Goal: Information Seeking & Learning: Learn about a topic

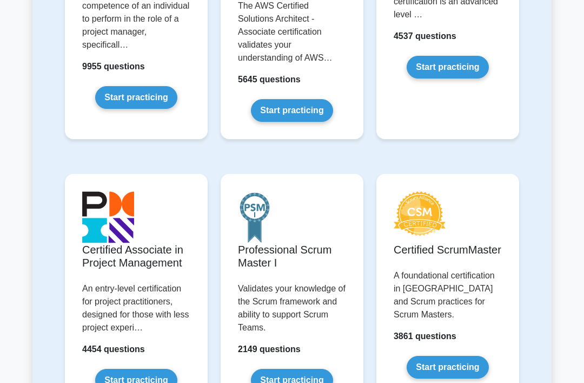
scroll to position [371, 0]
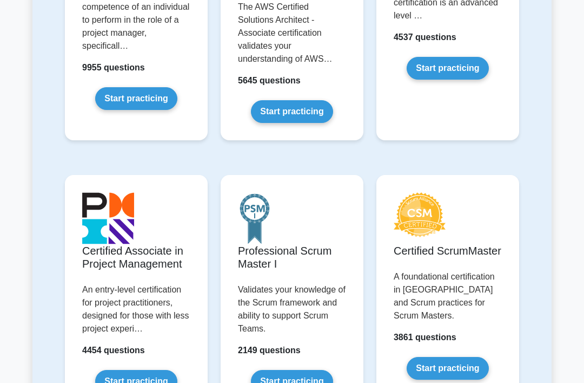
click at [118, 109] on link "Start practicing" at bounding box center [136, 98] width 82 height 23
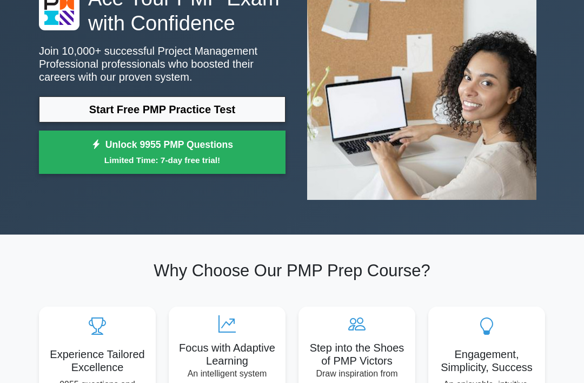
scroll to position [109, 0]
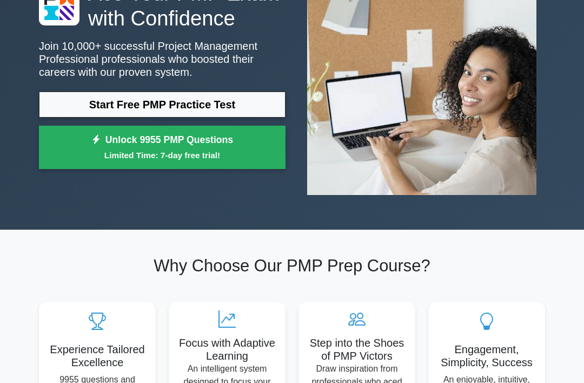
click at [100, 117] on link "Start Free PMP Practice Test" at bounding box center [162, 104] width 247 height 26
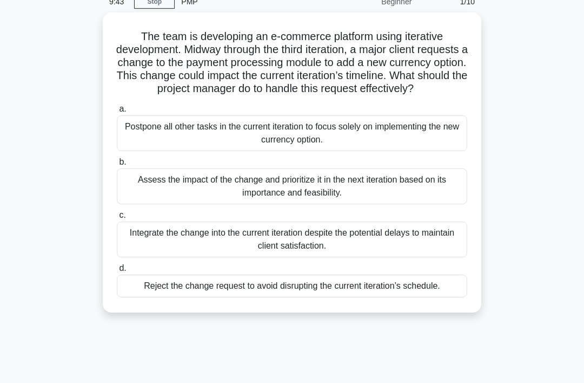
scroll to position [52, 0]
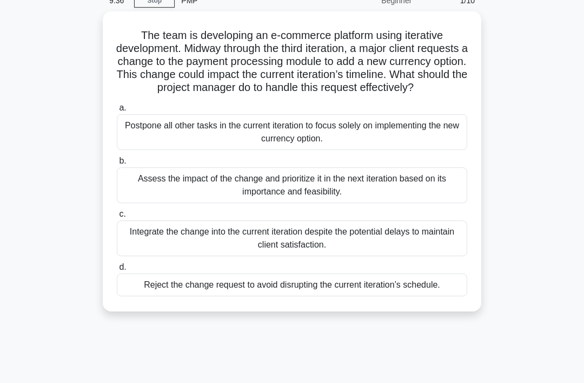
click at [138, 194] on div "Assess the impact of the change and prioritize it in the next iteration based o…" at bounding box center [292, 185] width 351 height 36
click at [117, 164] on input "b. Assess the impact of the change and prioritize it in the next iteration base…" at bounding box center [117, 160] width 0 height 7
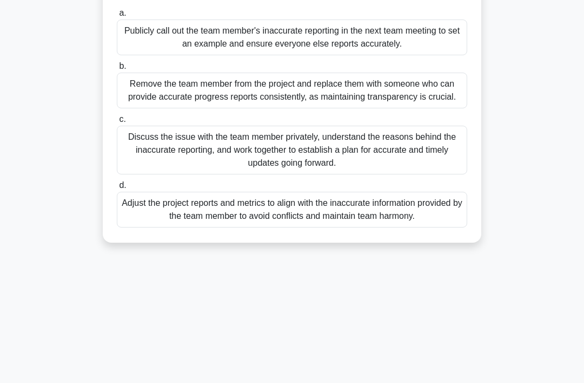
scroll to position [121, 0]
click at [148, 160] on div "Discuss the issue with the team member privately, understand the reasons behind…" at bounding box center [292, 149] width 351 height 49
click at [117, 122] on input "c. Discuss the issue with the team member privately, understand the reasons beh…" at bounding box center [117, 118] width 0 height 7
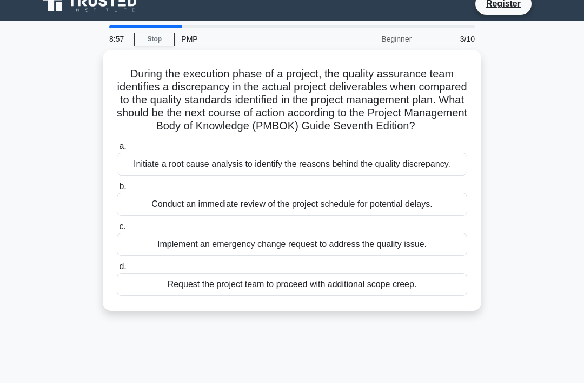
scroll to position [18, 0]
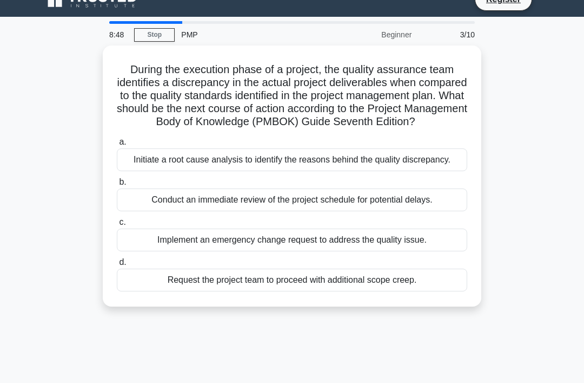
click at [150, 171] on div "Initiate a root cause analysis to identify the reasons behind the quality discr…" at bounding box center [292, 159] width 351 height 23
click at [117, 146] on input "a. Initiate a root cause analysis to identify the reasons behind the quality di…" at bounding box center [117, 142] width 0 height 7
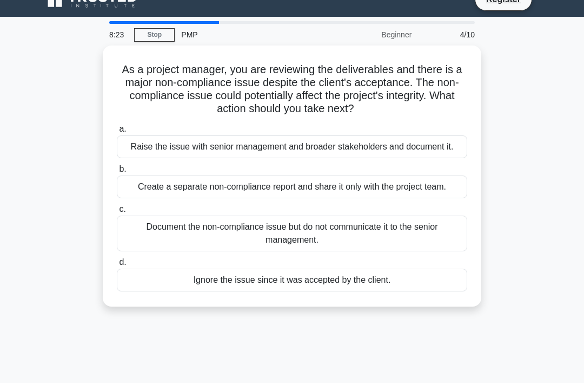
click at [142, 145] on div "Raise the issue with senior management and broader stakeholders and document it." at bounding box center [292, 146] width 351 height 23
click at [117, 133] on input "a. Raise the issue with senior management and broader stakeholders and document…" at bounding box center [117, 129] width 0 height 7
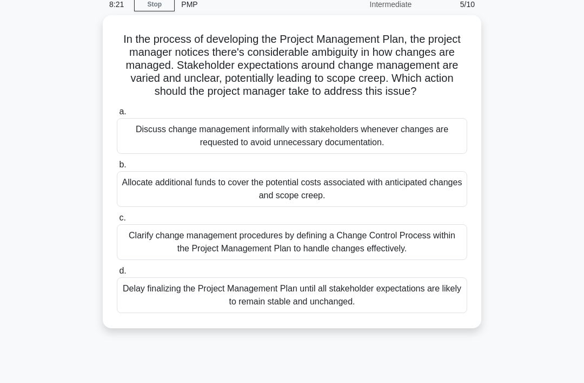
scroll to position [45, 0]
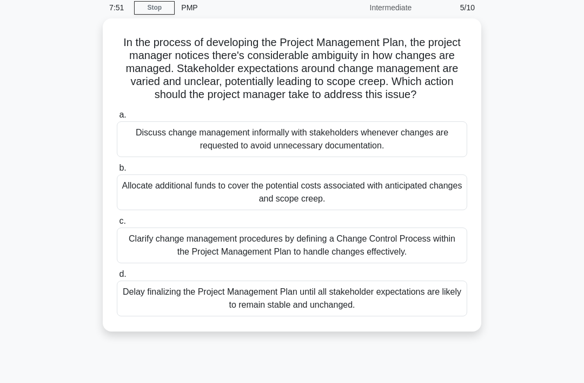
click at [439, 254] on div "Clarify change management procedures by defining a Change Control Process withi…" at bounding box center [292, 245] width 351 height 36
click at [117, 225] on input "c. Clarify change management procedures by defining a Change Control Process wi…" at bounding box center [117, 220] width 0 height 7
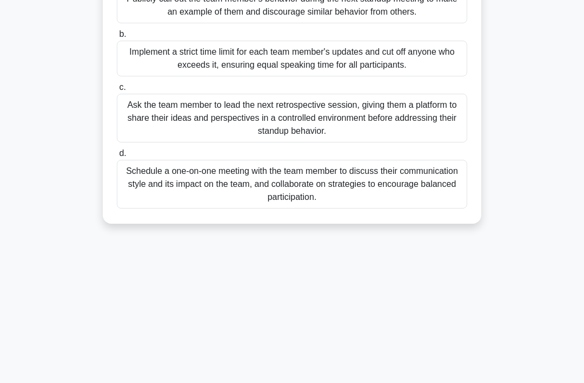
scroll to position [165, 0]
click at [142, 197] on div "Schedule a one-on-one meeting with the team member to discuss their communicati…" at bounding box center [292, 184] width 351 height 49
click at [117, 157] on input "d. Schedule a one-on-one meeting with the team member to discuss their communic…" at bounding box center [117, 153] width 0 height 7
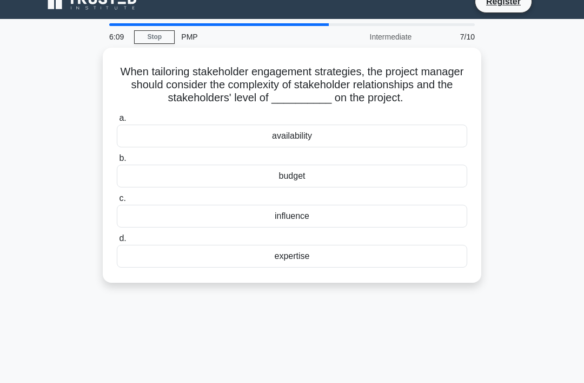
scroll to position [17, 0]
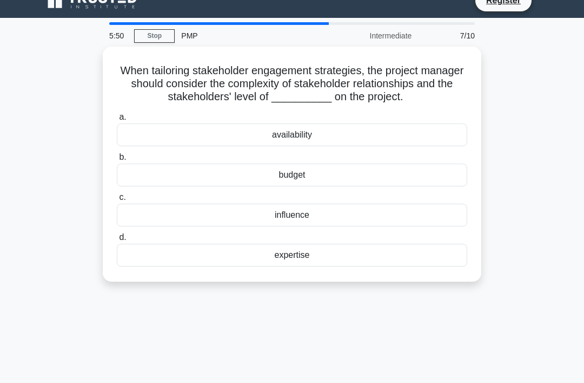
click at [144, 222] on div "influence" at bounding box center [292, 214] width 351 height 23
click at [117, 201] on input "c. influence" at bounding box center [117, 197] width 0 height 7
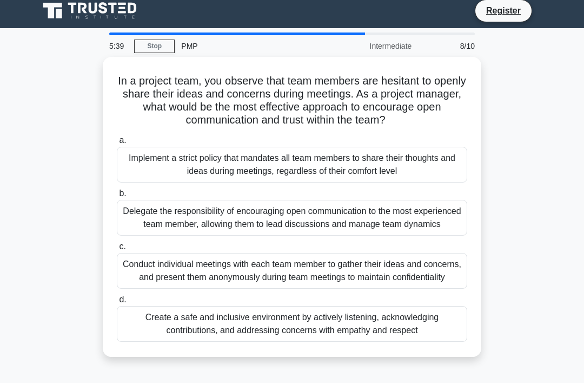
scroll to position [6, 0]
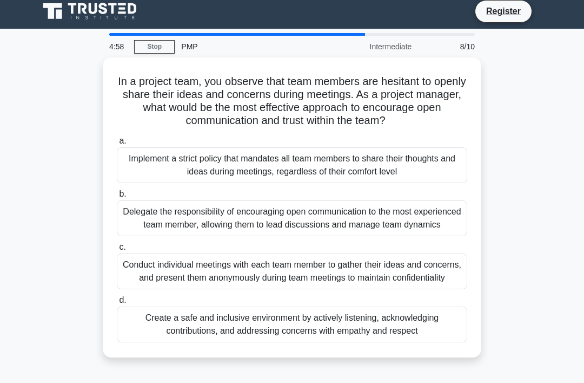
click at [341, 342] on div "Create a safe and inclusive environment by actively listening, acknowledging co…" at bounding box center [292, 324] width 351 height 36
click at [117, 304] on input "d. Create a safe and inclusive environment by actively listening, acknowledging…" at bounding box center [117, 299] width 0 height 7
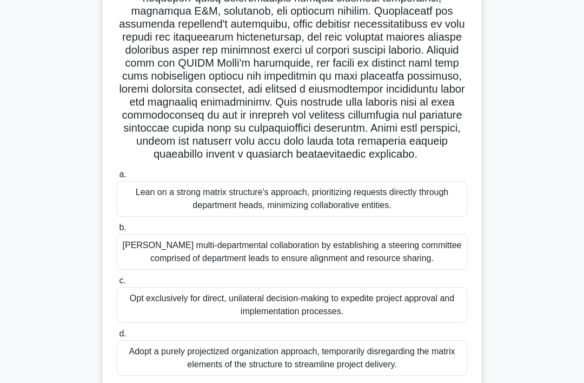
scroll to position [210, 0]
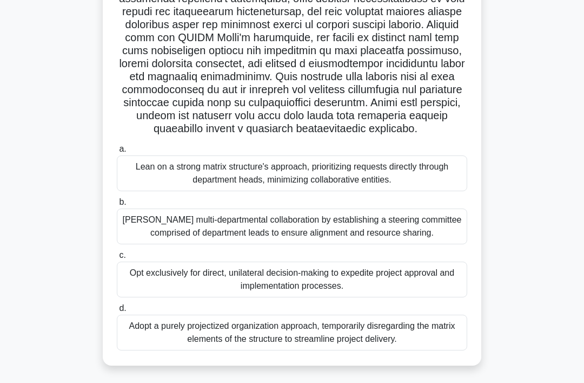
click at [378, 244] on div "Foster multi-departmental collaboration by establishing a steering committee co…" at bounding box center [292, 226] width 351 height 36
click at [117, 206] on input "b. Foster multi-departmental collaboration by establishing a steering committee…" at bounding box center [117, 202] width 0 height 7
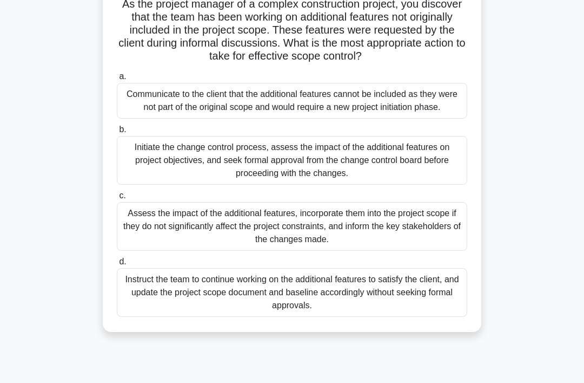
scroll to position [84, 0]
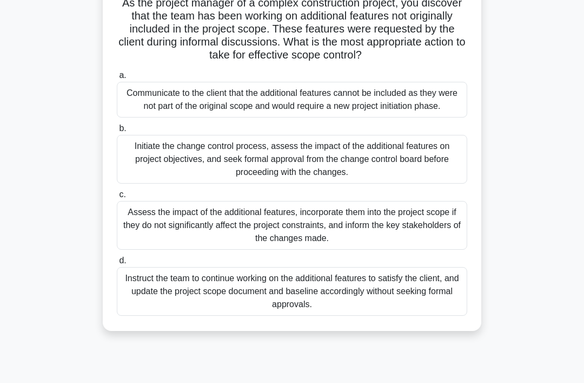
click at [153, 169] on div "Initiate the change control process, assess the impact of the additional featur…" at bounding box center [292, 159] width 351 height 49
click at [117, 132] on input "b. Initiate the change control process, assess the impact of the additional fea…" at bounding box center [117, 128] width 0 height 7
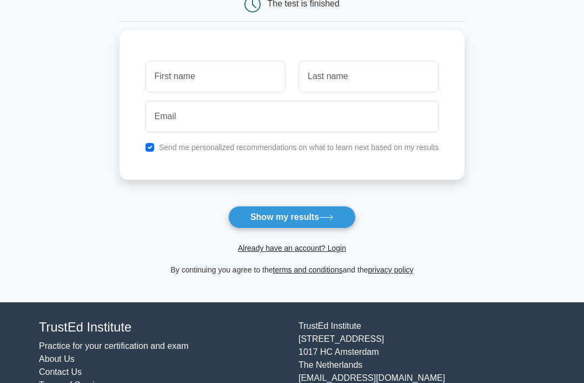
scroll to position [125, 0]
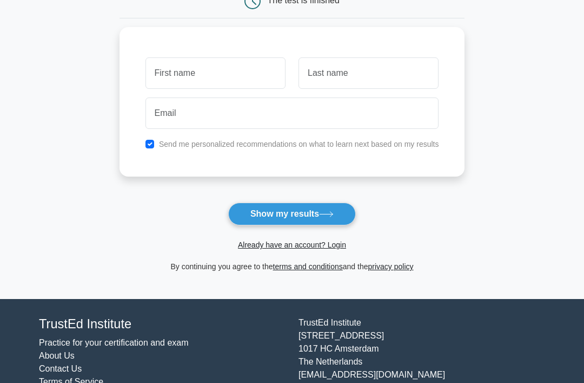
click at [331, 247] on link "Already have an account? Login" at bounding box center [292, 244] width 108 height 9
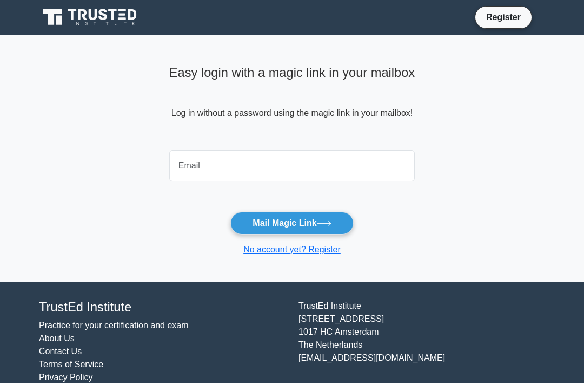
click at [349, 174] on input "email" at bounding box center [292, 165] width 246 height 31
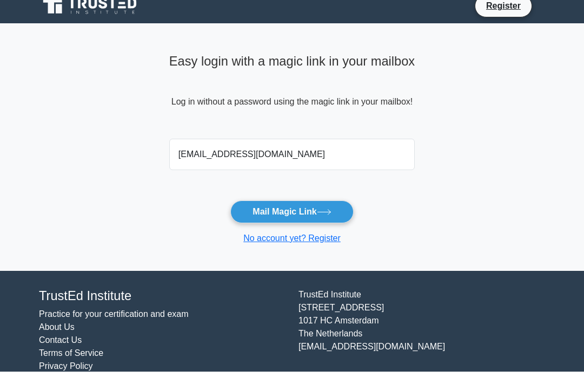
scroll to position [11, 0]
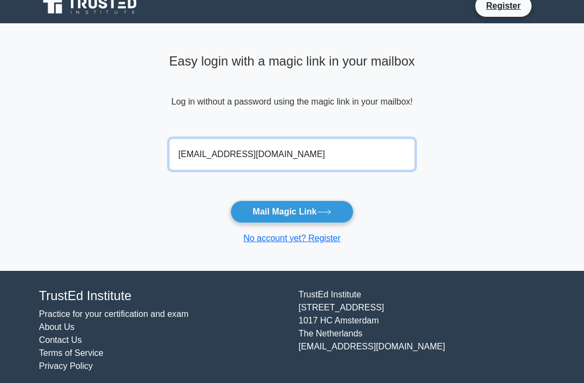
type input "[EMAIL_ADDRESS][DOMAIN_NAME]"
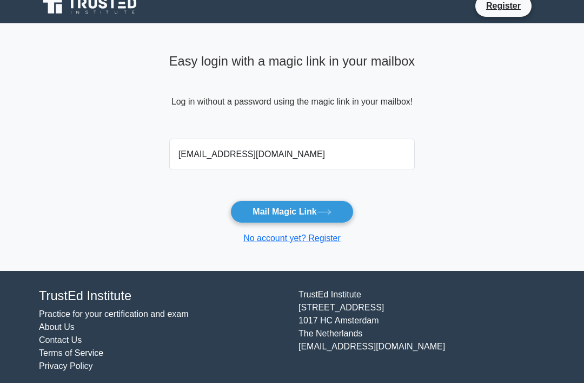
click at [329, 212] on icon at bounding box center [324, 211] width 13 height 5
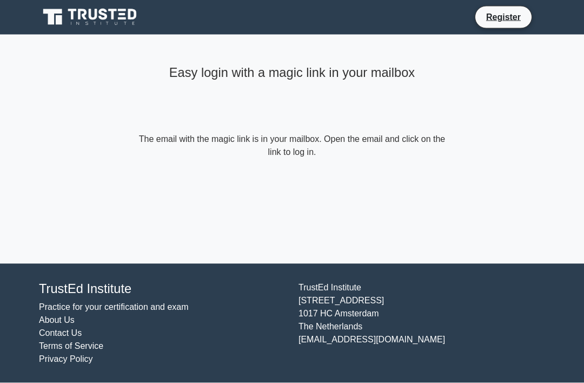
scroll to position [5, 0]
